Goal: Use online tool/utility: Utilize a website feature to perform a specific function

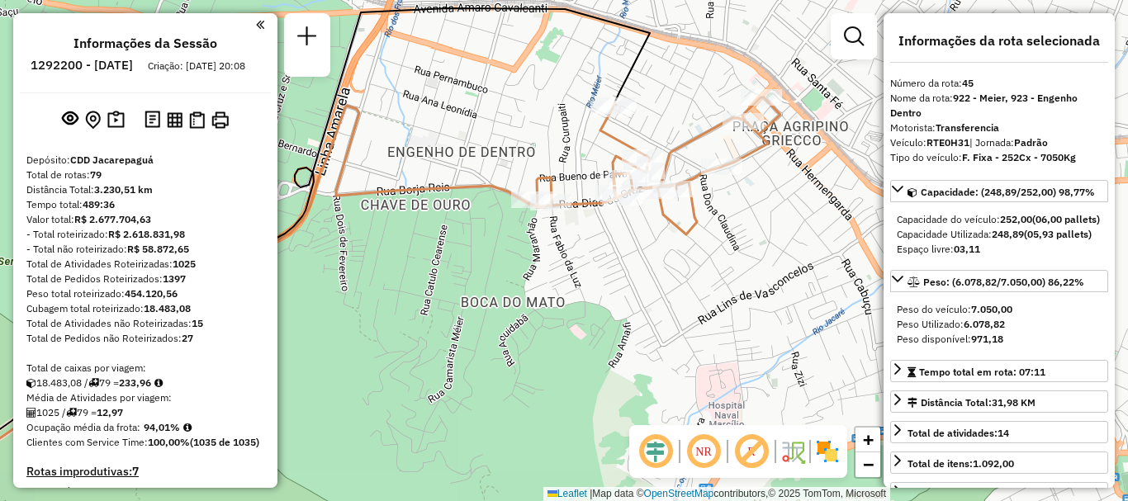
select select "**********"
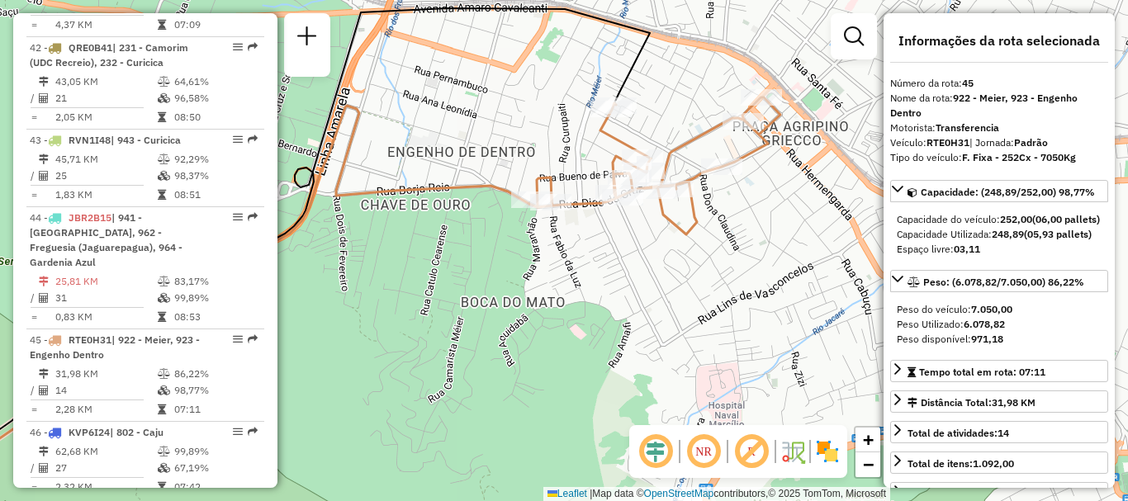
scroll to position [7534, 0]
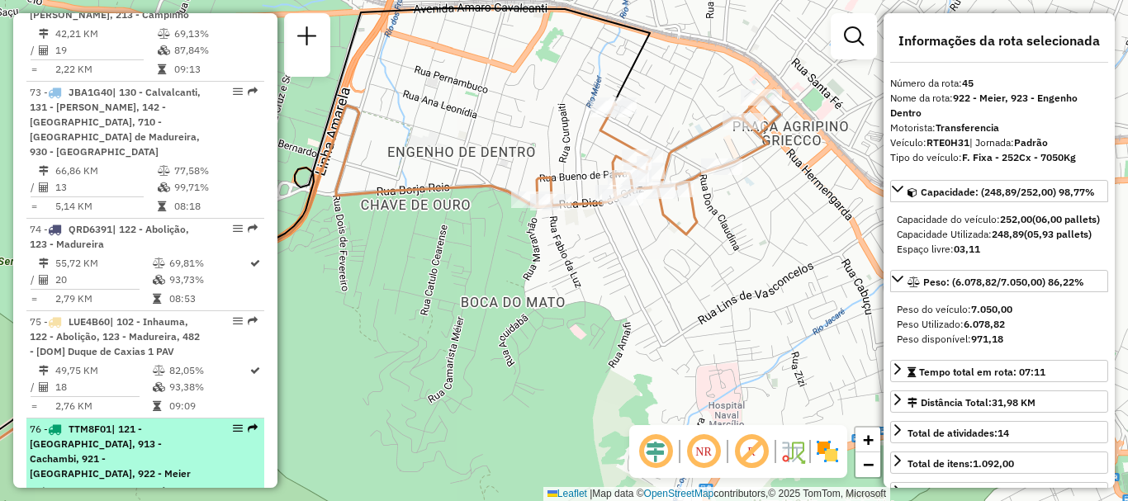
click at [144, 485] on td "50,08 KM" at bounding box center [105, 493] width 102 height 17
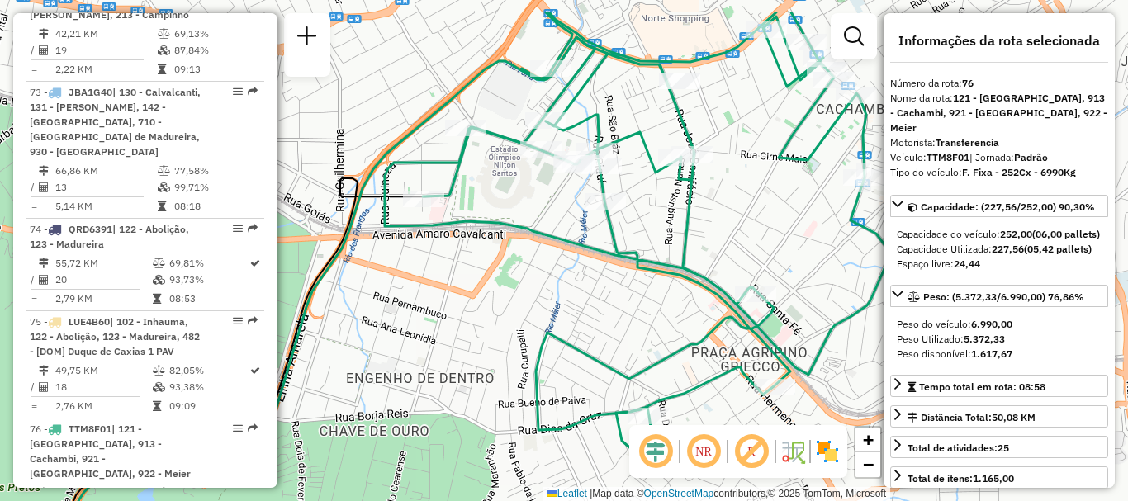
drag, startPoint x: 716, startPoint y: 99, endPoint x: 743, endPoint y: 162, distance: 68.4
click at [743, 162] on div "Janela de atendimento Grade de atendimento Capacidade Transportadoras Veículos …" at bounding box center [564, 250] width 1128 height 501
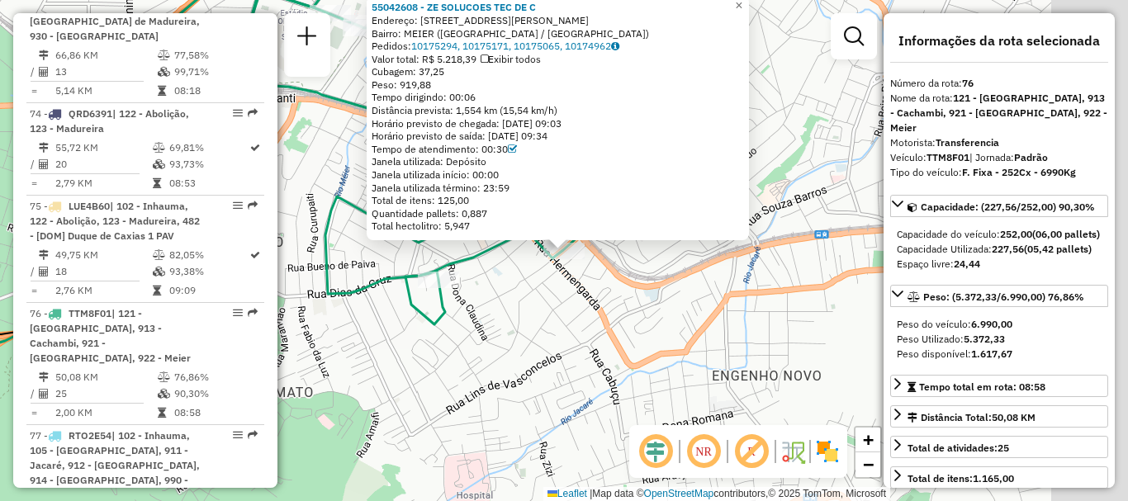
scroll to position [7761, 0]
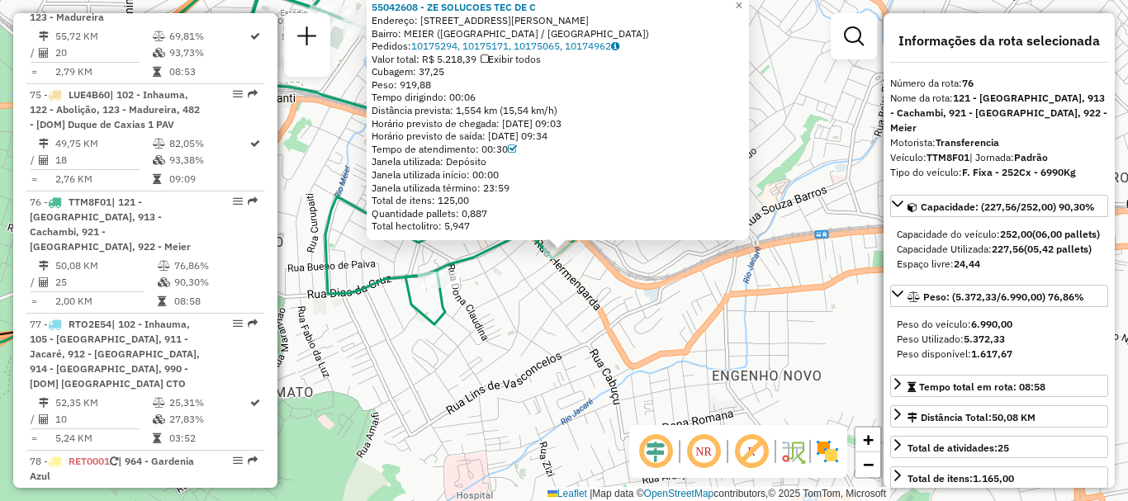
click at [591, 352] on div "55042608 - ZE SOLUCOES TEC DE C Endereço: [STREET_ADDRESS][PERSON_NAME] Pedidos…" at bounding box center [564, 250] width 1128 height 501
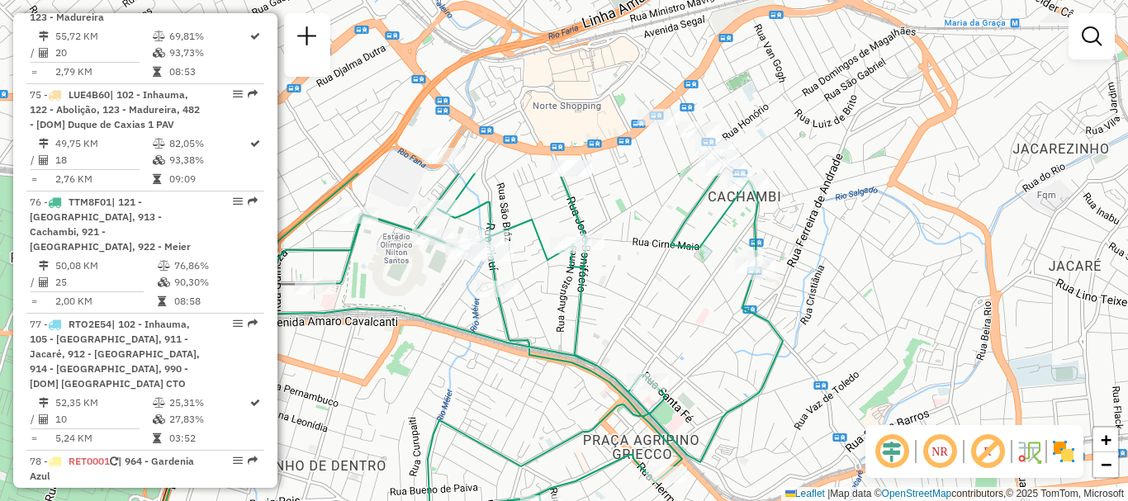
drag, startPoint x: 505, startPoint y: 220, endPoint x: 608, endPoint y: 446, distance: 248.3
click at [608, 446] on div "Janela de atendimento Grade de atendimento Capacidade Transportadoras Veículos …" at bounding box center [564, 250] width 1128 height 501
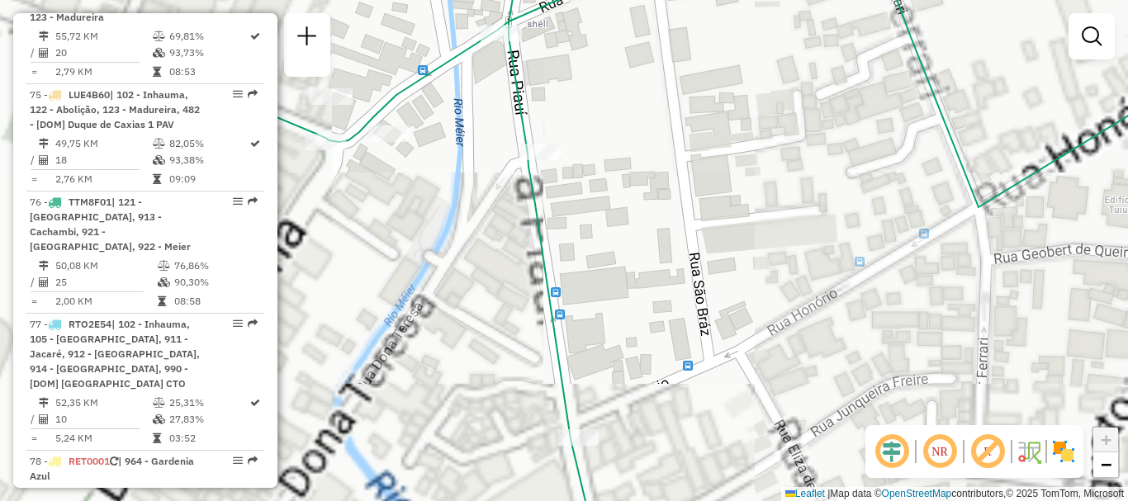
drag, startPoint x: 589, startPoint y: 348, endPoint x: 903, endPoint y: 330, distance: 314.3
click at [900, 330] on div "Janela de atendimento Grade de atendimento Capacidade Transportadoras Veículos …" at bounding box center [564, 250] width 1128 height 501
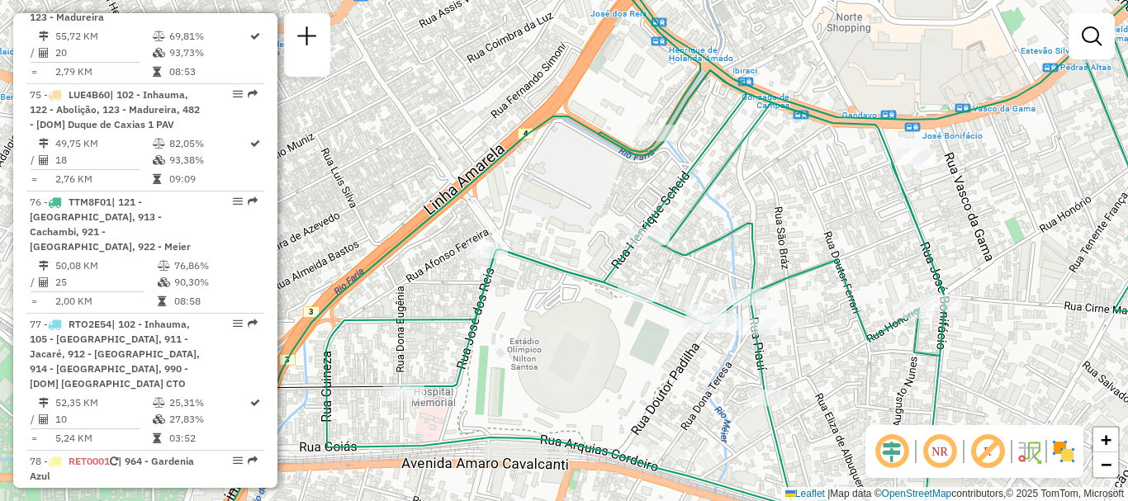
scroll to position [6379, 0]
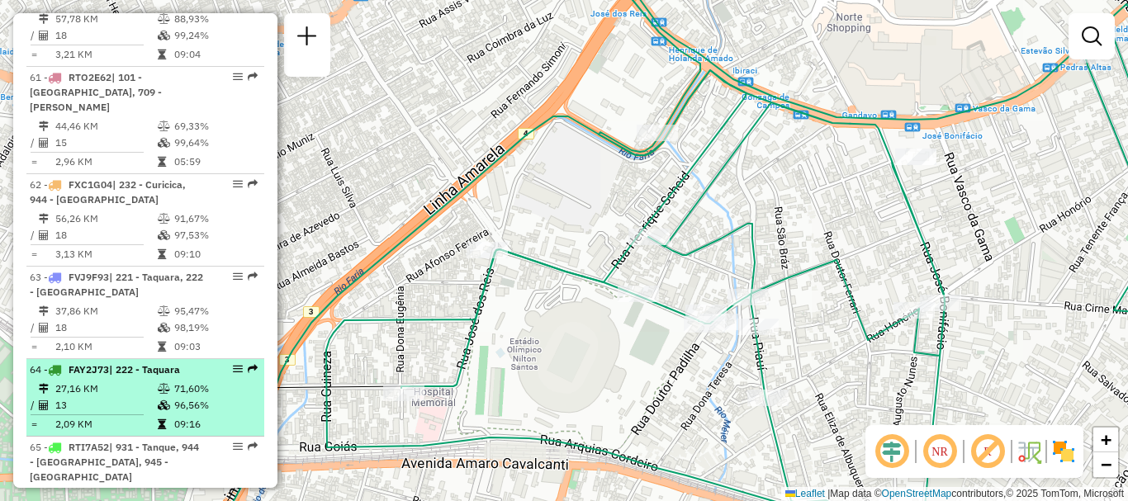
click at [130, 381] on td "27,16 KM" at bounding box center [105, 389] width 102 height 17
select select "**********"
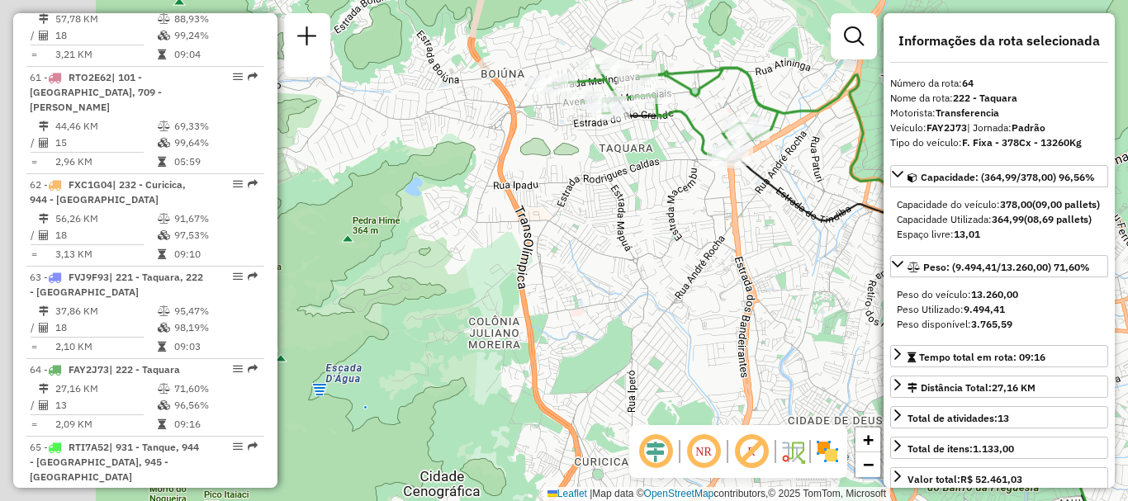
drag, startPoint x: 459, startPoint y: 191, endPoint x: 719, endPoint y: 242, distance: 265.1
click at [719, 242] on div "Janela de atendimento Grade de atendimento Capacidade Transportadoras Veículos …" at bounding box center [564, 250] width 1128 height 501
